Goal: Find specific page/section: Find specific page/section

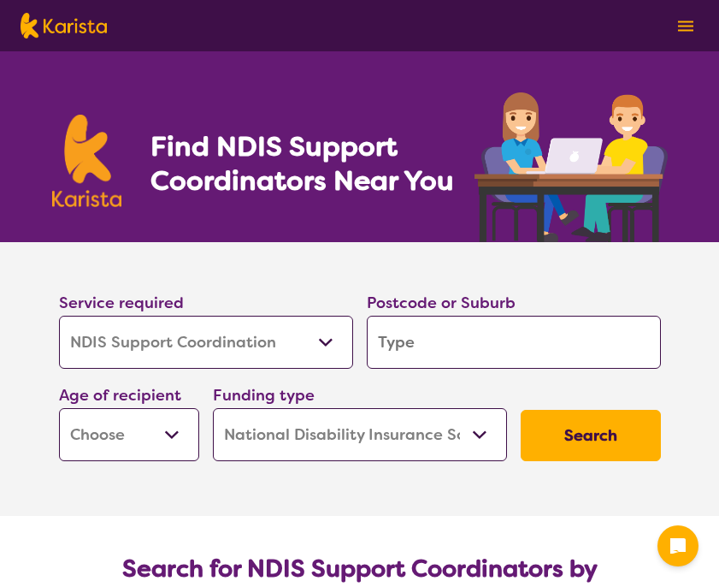
select select "NDIS Support Coordination"
select select "NDIS"
select select "NDIS Support Coordination"
select select "NDIS"
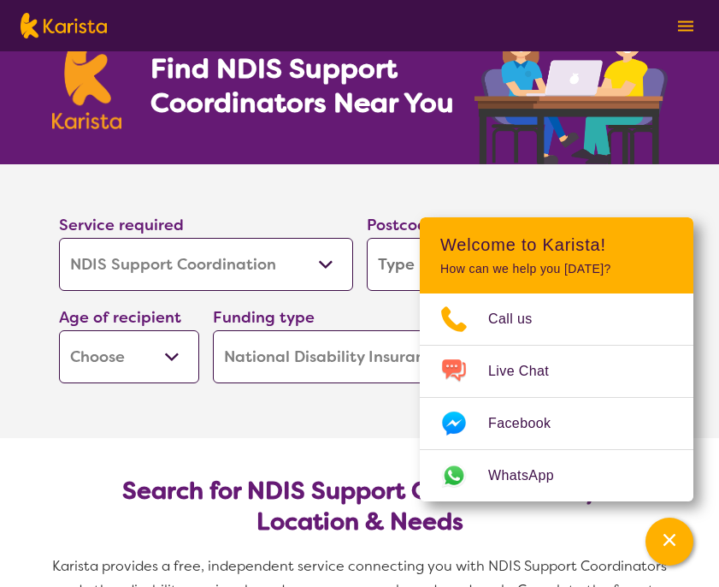
scroll to position [80, 0]
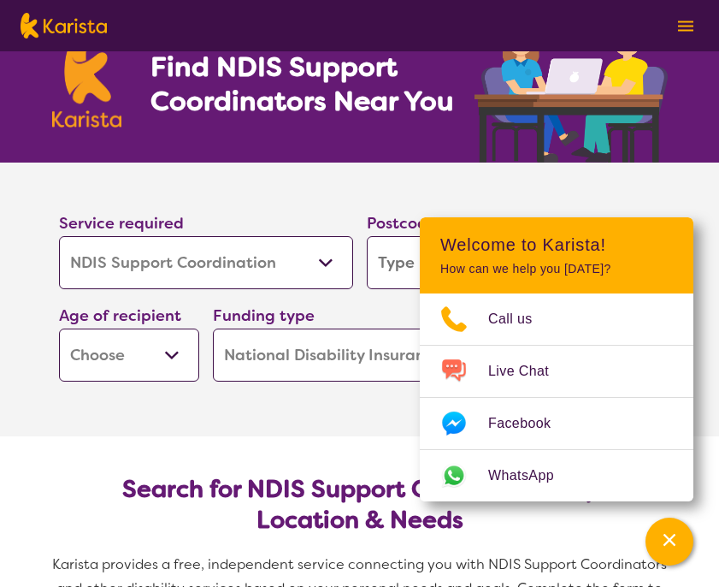
click at [588, 187] on section "Service required Allied Health Assistant Assessment (ADHD or Autism) Behaviour …" at bounding box center [360, 276] width 657 height 226
click at [377, 403] on section "Service required Allied Health Assistant Assessment (ADHD or Autism) Behaviour …" at bounding box center [360, 300] width 684 height 274
click at [527, 197] on section "Service required Allied Health Assistant Assessment (ADHD or Autism) Behaviour …" at bounding box center [360, 276] width 657 height 226
click at [206, 434] on section "Service required Allied Health Assistant Assessment (ADHD or Autism) Behaviour …" at bounding box center [360, 300] width 684 height 274
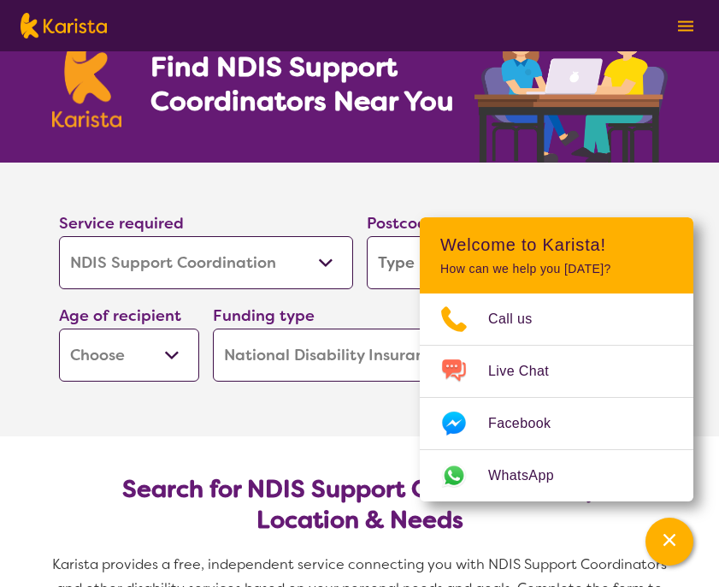
click at [169, 357] on select "Early Childhood - 0 to 9 Child - 10 to 11 Adolescent - 12 to 17 Adult - 18 to 6…" at bounding box center [129, 354] width 140 height 53
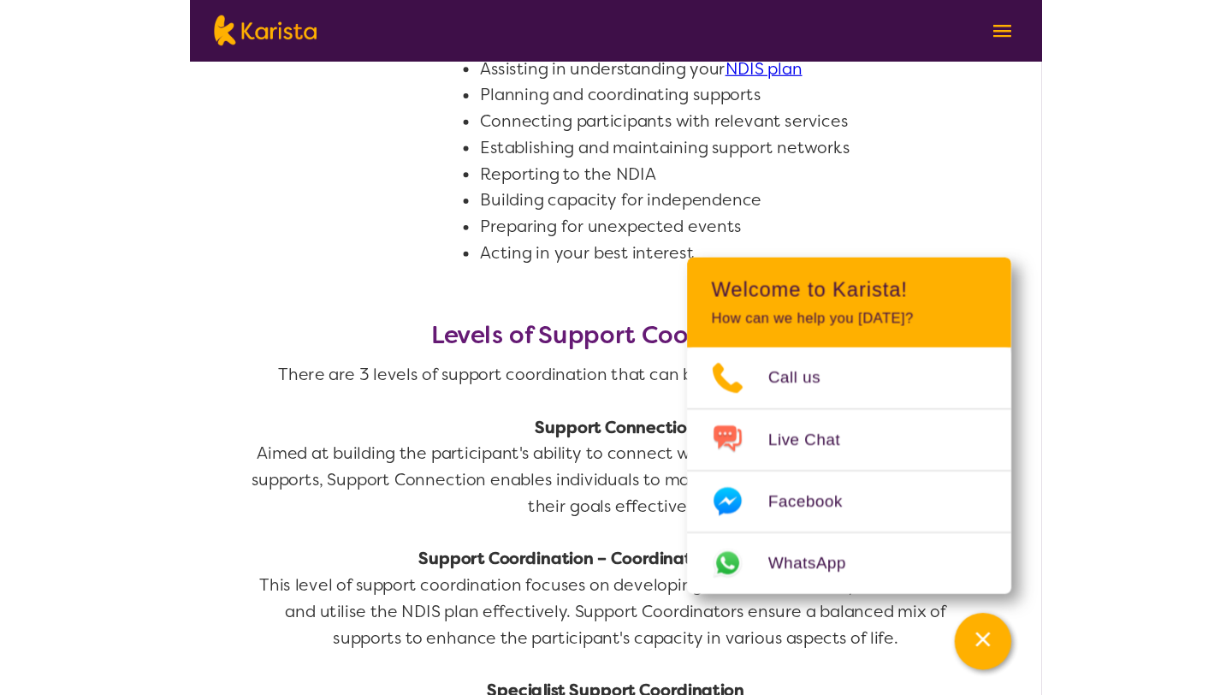
scroll to position [1065, 0]
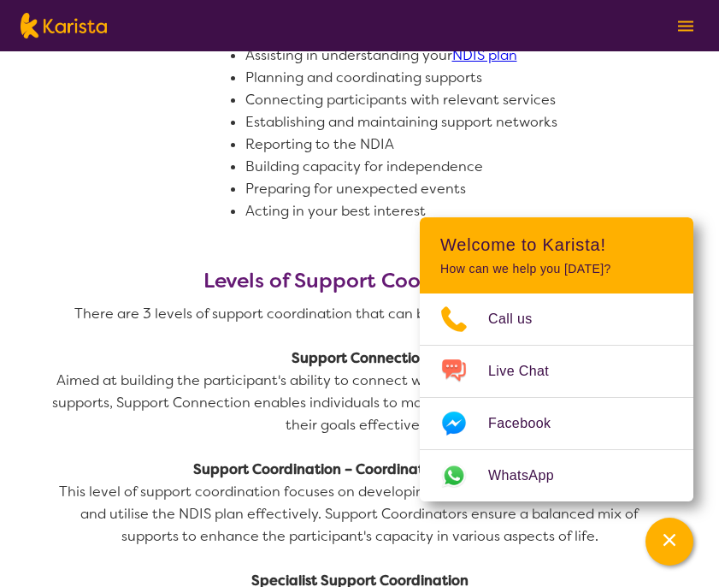
click at [630, 198] on li "Preparing for unexpected events" at bounding box center [462, 189] width 435 height 22
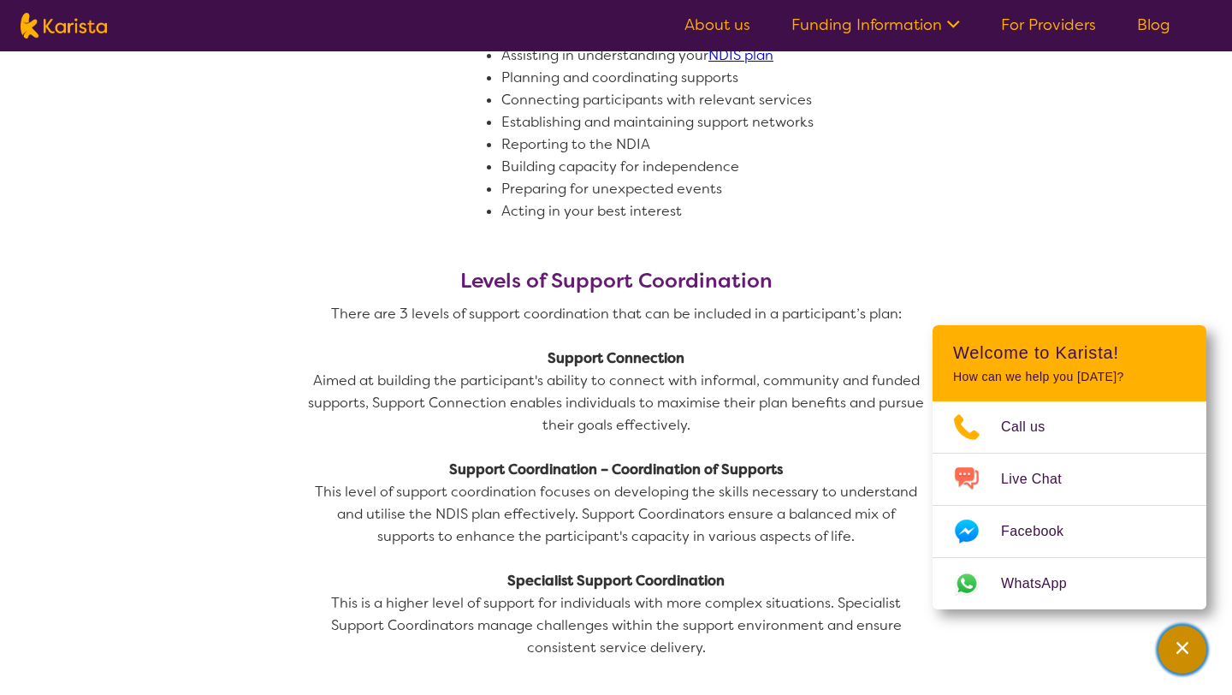
click at [719, 586] on icon "Channel Menu" at bounding box center [1182, 648] width 12 height 12
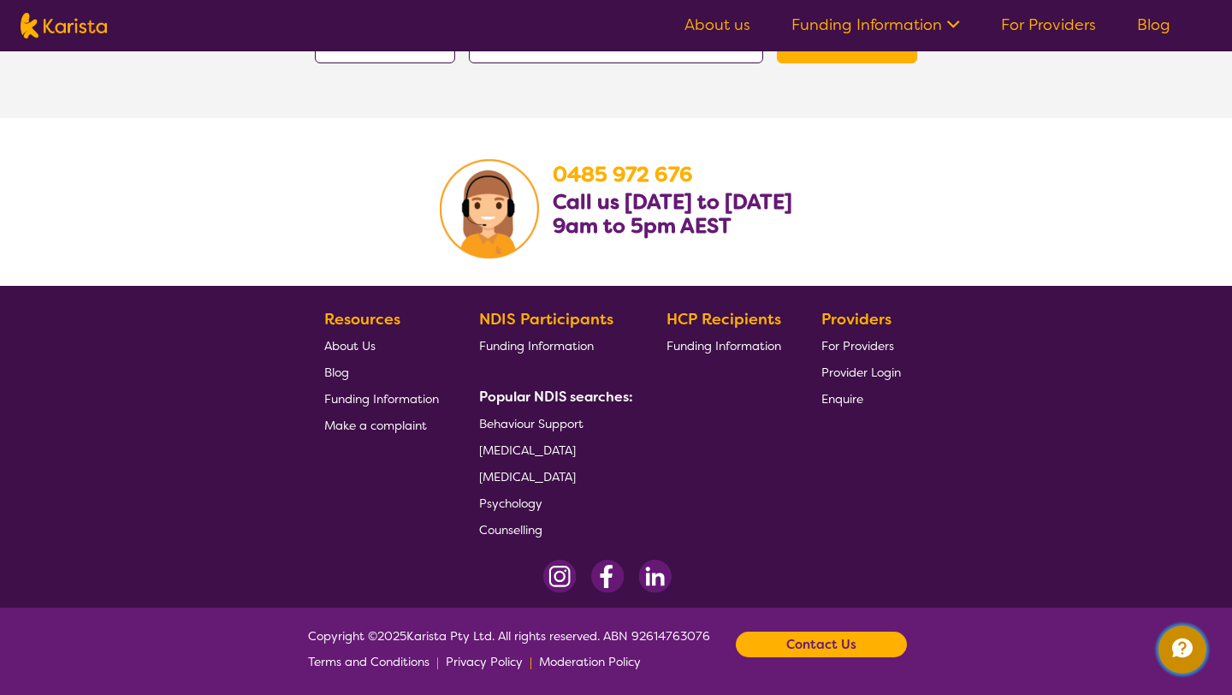
scroll to position [3269, 0]
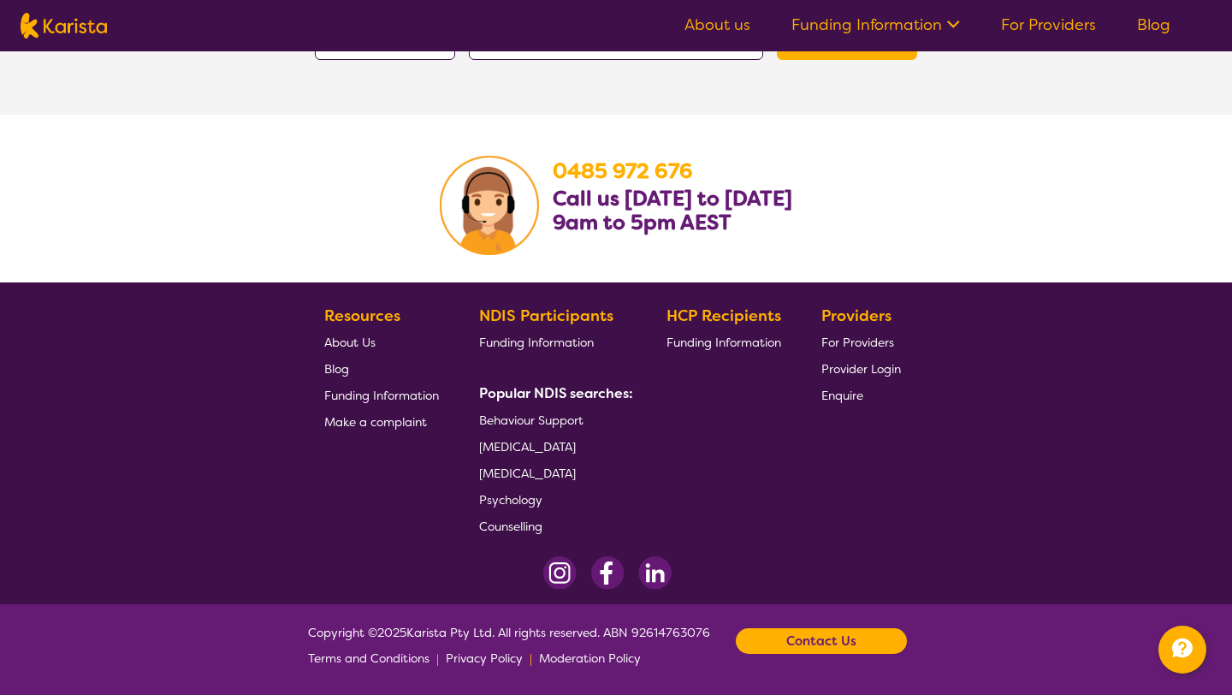
click at [719, 25] on link "About us" at bounding box center [717, 25] width 66 height 21
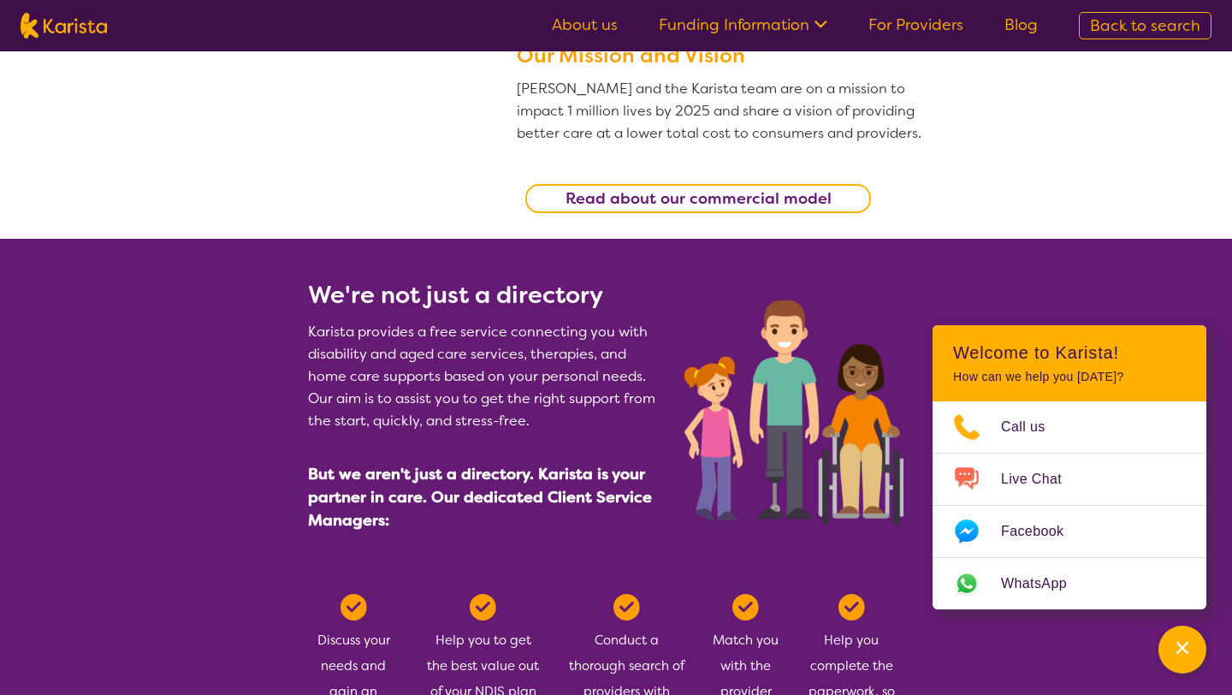
scroll to position [637, 0]
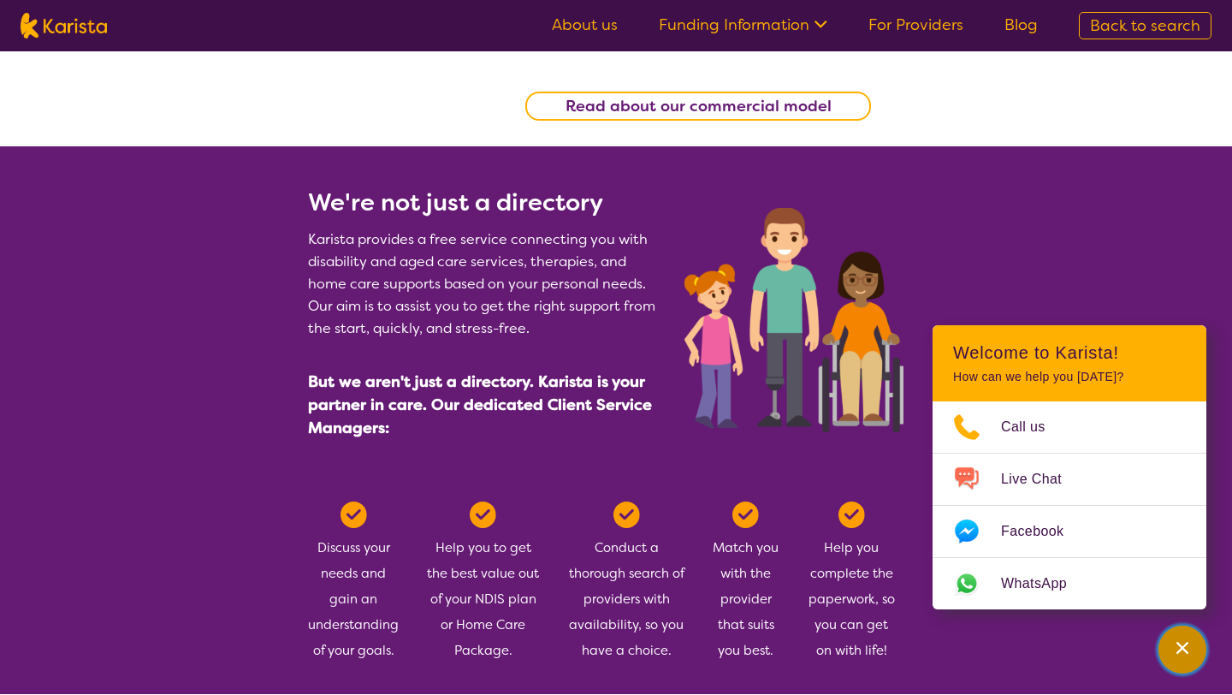
click at [1173, 649] on div "Channel Menu" at bounding box center [1182, 649] width 34 height 38
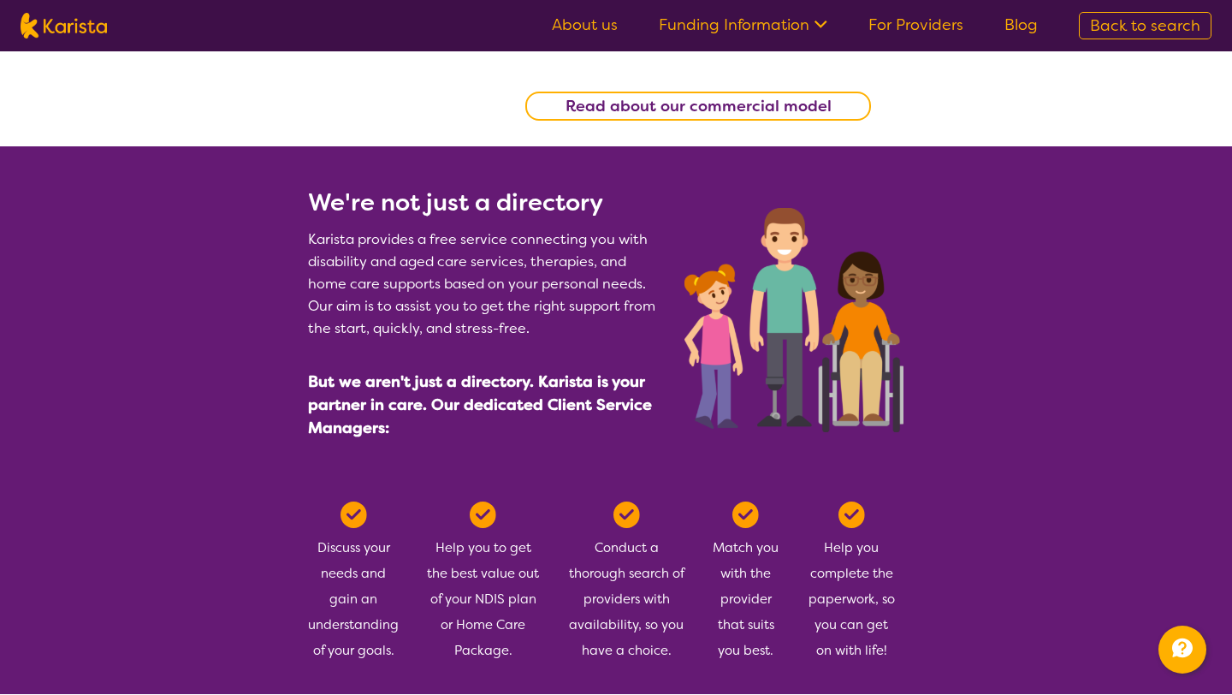
click at [482, 384] on span "But we aren't just a directory. Karista is your partner in care. Our dedicated …" at bounding box center [480, 404] width 344 height 67
click at [530, 397] on span "But we aren't just a directory. Karista is your partner in care. Our dedicated …" at bounding box center [480, 404] width 344 height 67
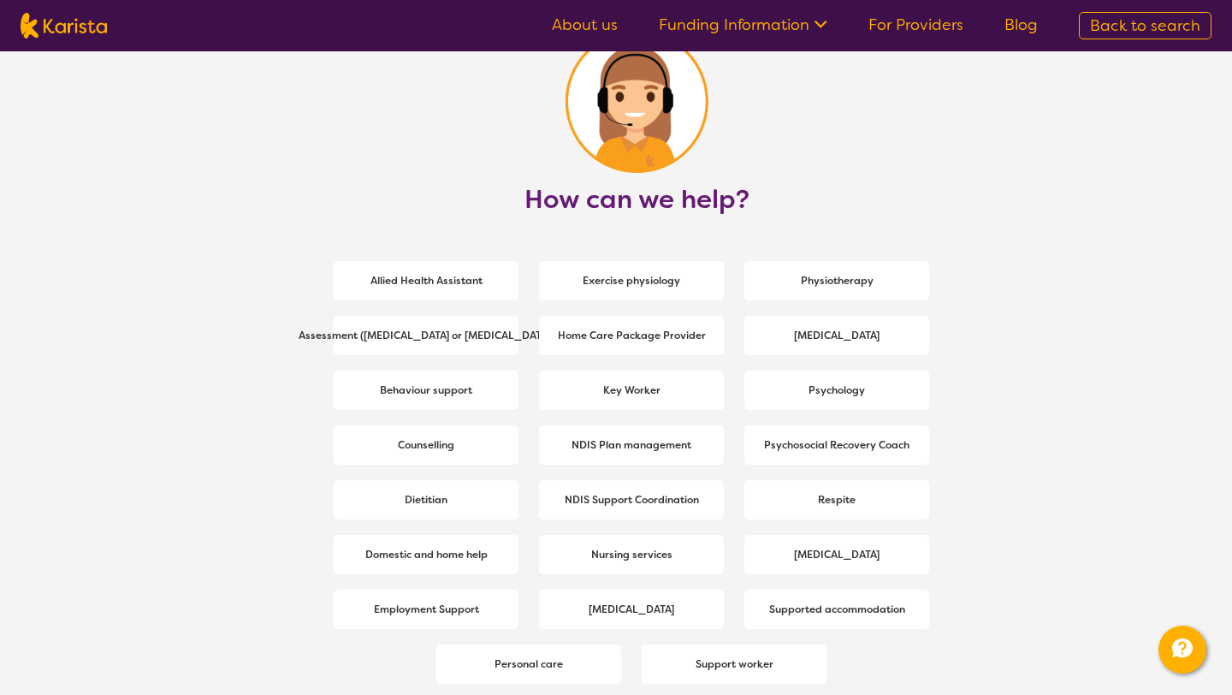
scroll to position [2175, 0]
